Goal: Navigation & Orientation: Find specific page/section

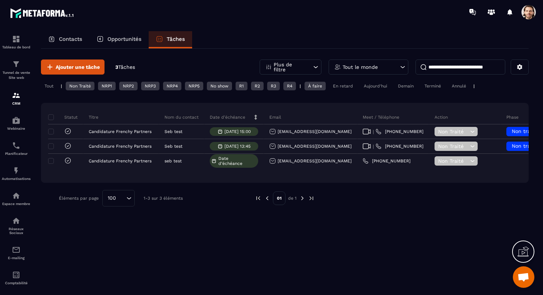
click at [533, 10] on span at bounding box center [528, 12] width 14 height 14
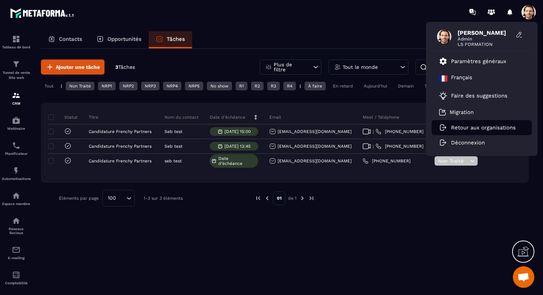
click at [488, 125] on p "Retour aux organisations" at bounding box center [483, 128] width 65 height 6
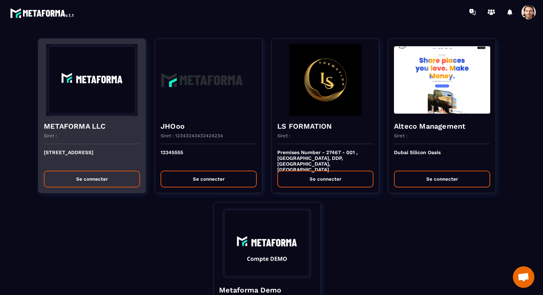
click at [92, 144] on div "Siret :" at bounding box center [92, 138] width 96 height 11
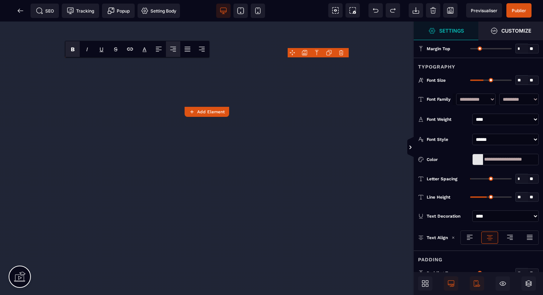
select select "***"
